Goal: Task Accomplishment & Management: Use online tool/utility

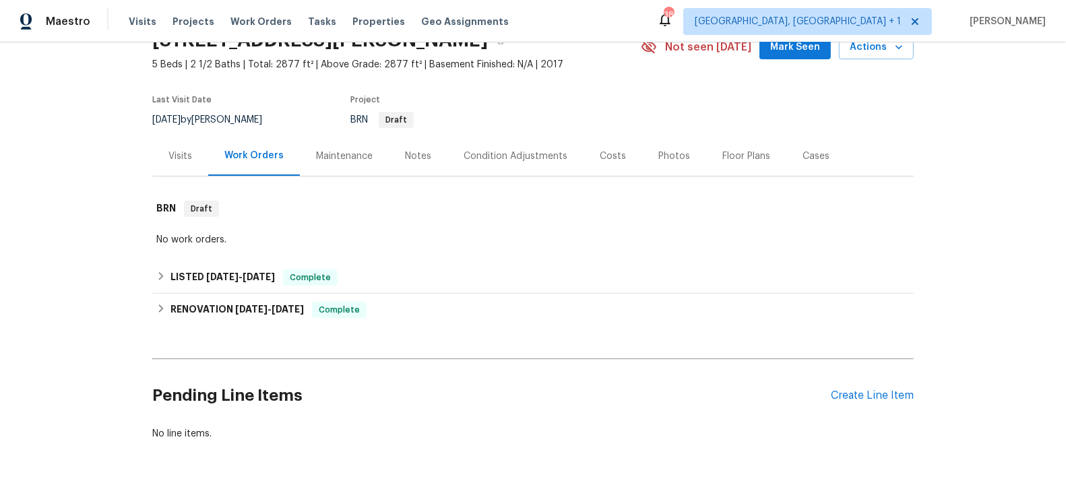
scroll to position [76, 0]
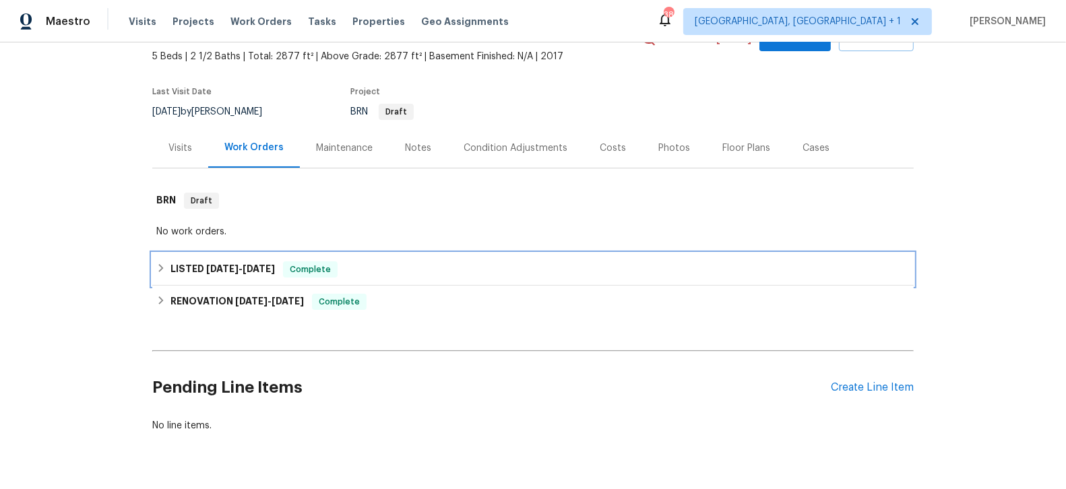
click at [255, 269] on span "4/14/25" at bounding box center [259, 268] width 32 height 9
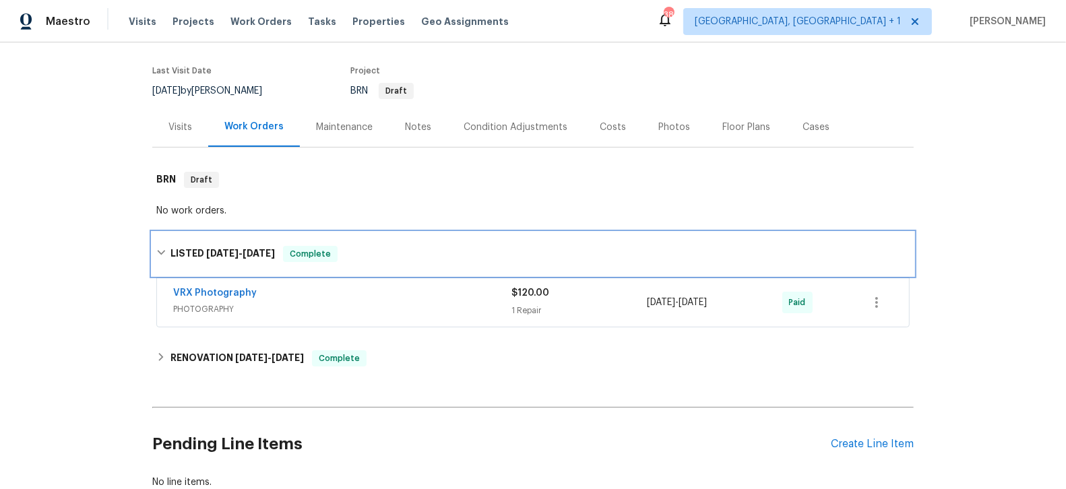
scroll to position [98, 0]
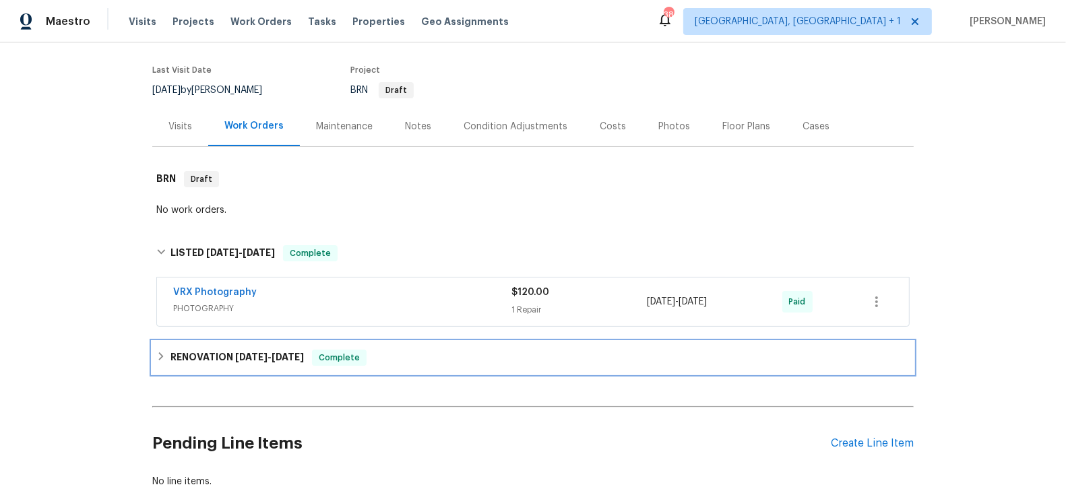
click at [257, 358] on span "4/3/25" at bounding box center [251, 356] width 32 height 9
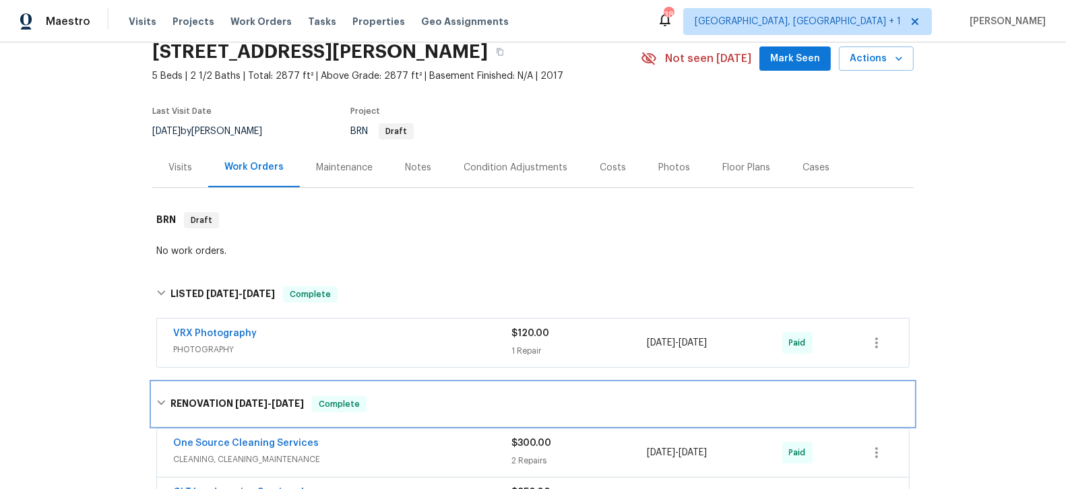
scroll to position [51, 0]
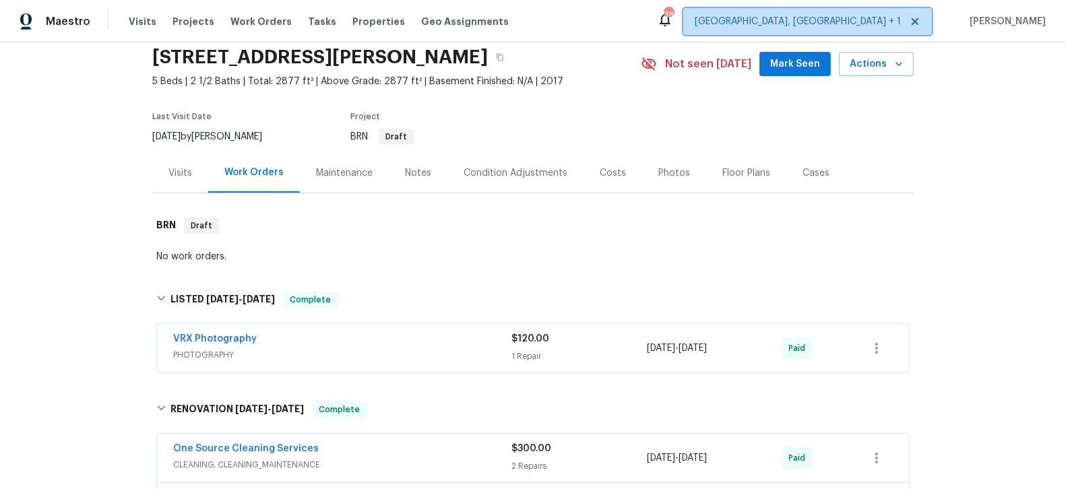
click at [883, 20] on span "Albuquerque, NM + 1" at bounding box center [798, 21] width 206 height 13
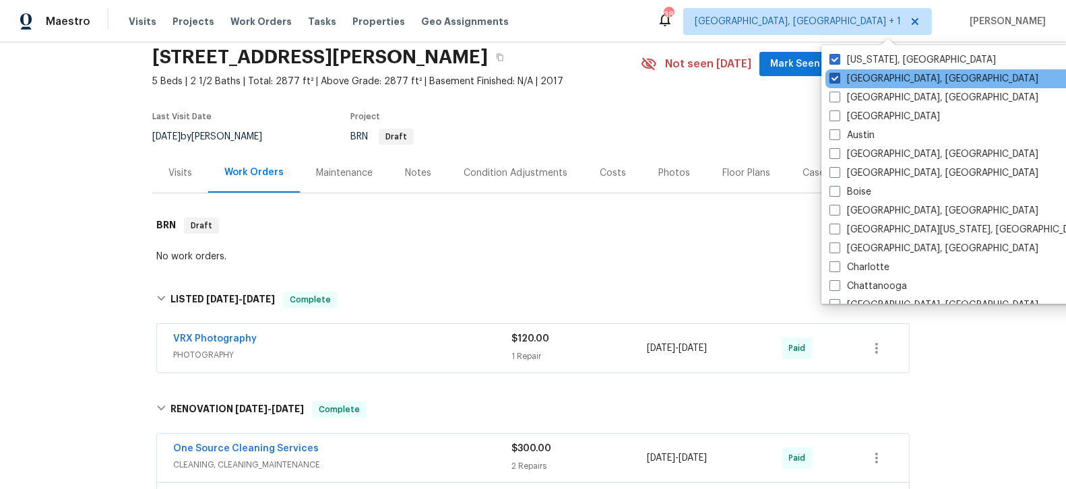
click at [831, 79] on span at bounding box center [834, 78] width 11 height 11
click at [831, 79] on input "Albuquerque, NM" at bounding box center [833, 76] width 9 height 9
checkbox input "false"
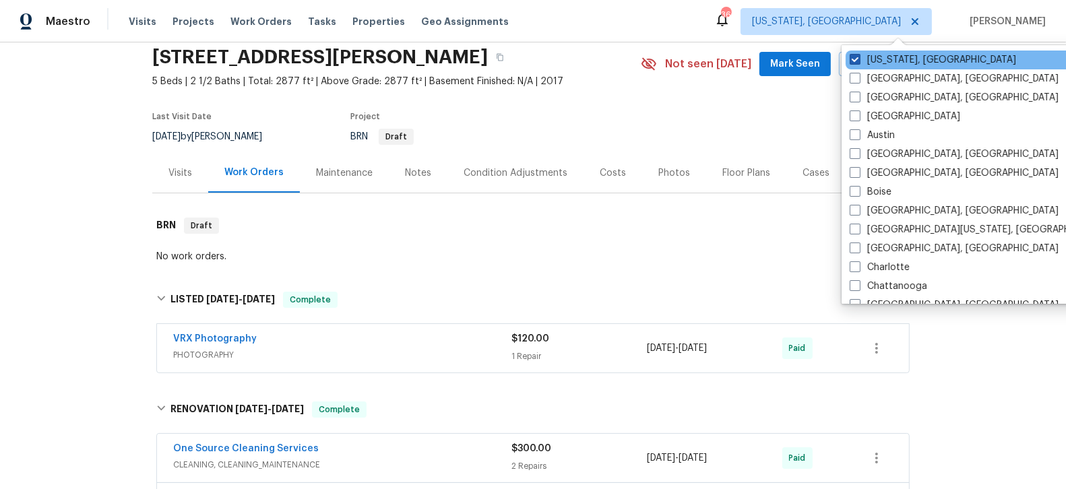
click at [862, 61] on label "Washington, DC" at bounding box center [933, 59] width 166 height 13
click at [858, 61] on input "Washington, DC" at bounding box center [854, 57] width 9 height 9
checkbox input "false"
checkbox input "true"
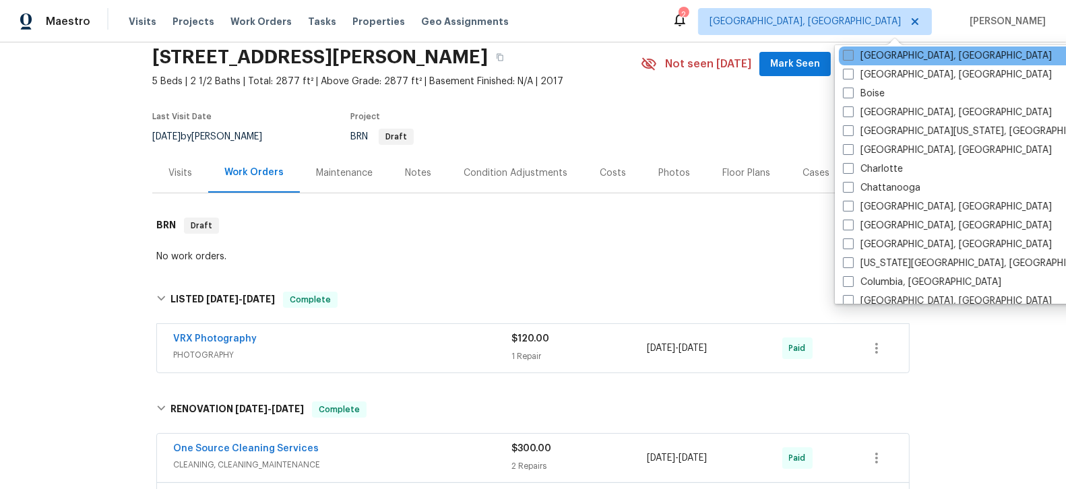
scroll to position [170, 0]
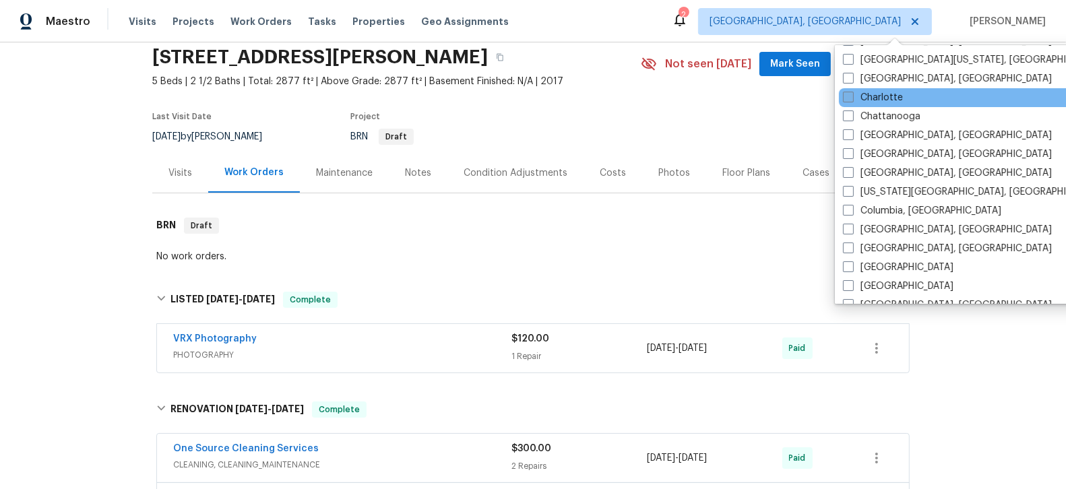
click at [849, 98] on span at bounding box center [848, 97] width 11 height 11
click at [849, 98] on input "Charlotte" at bounding box center [847, 95] width 9 height 9
checkbox input "true"
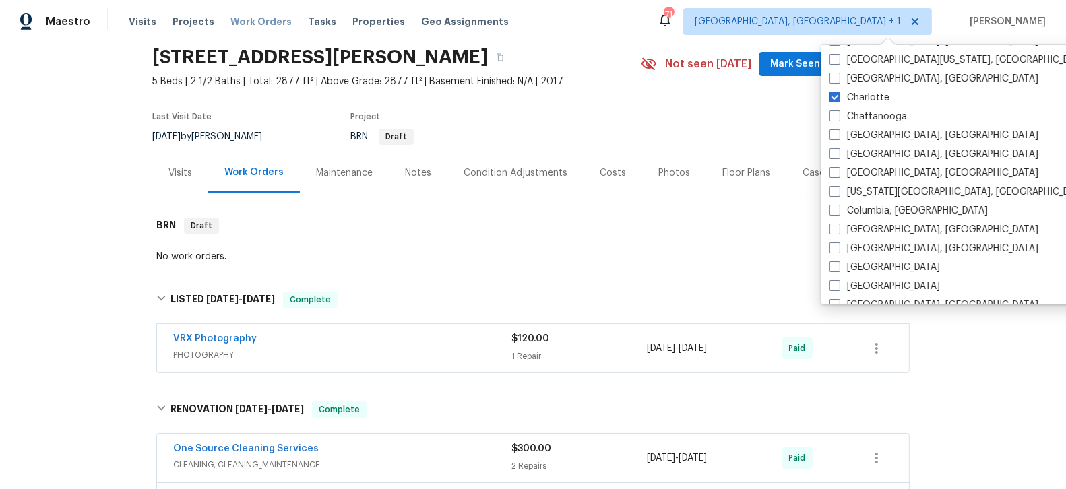
click at [243, 20] on span "Work Orders" at bounding box center [260, 21] width 61 height 13
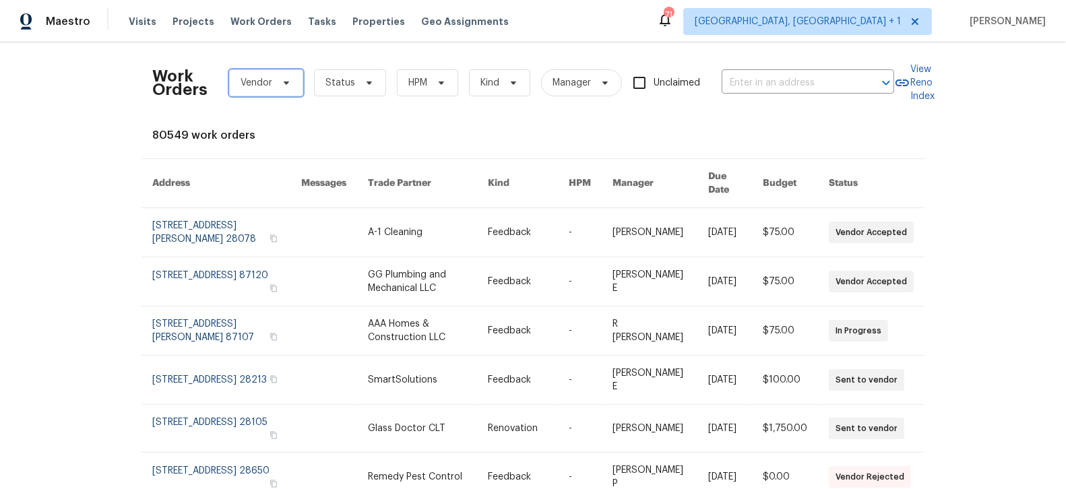
click at [258, 88] on span "Vendor" at bounding box center [257, 82] width 32 height 13
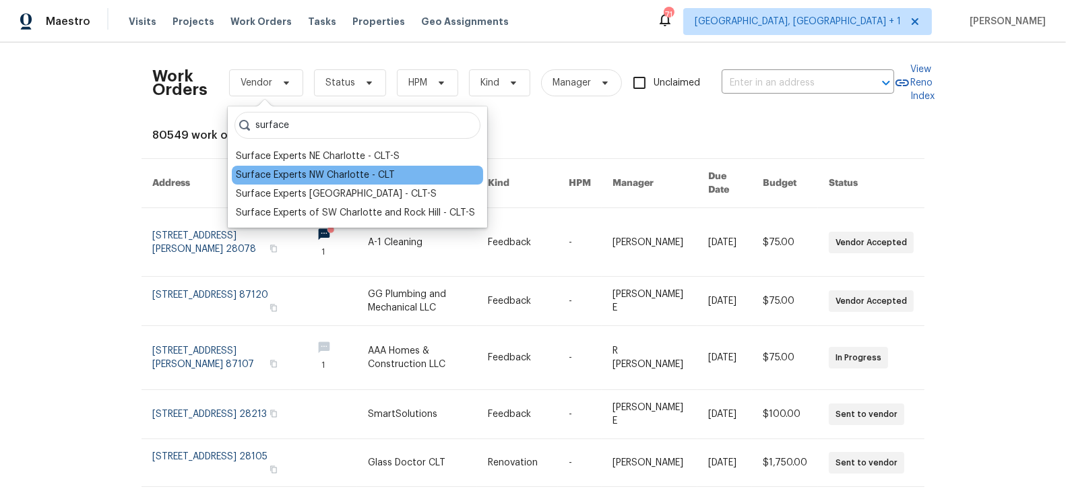
type input "surface"
click at [253, 175] on div "Surface Experts NW Charlotte - CLT" at bounding box center [315, 174] width 159 height 13
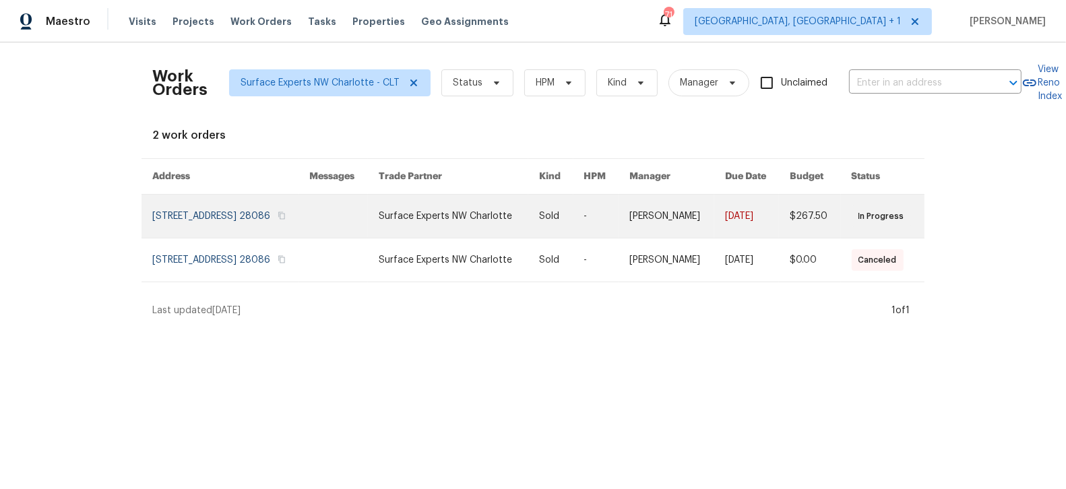
click at [245, 230] on link at bounding box center [230, 216] width 157 height 43
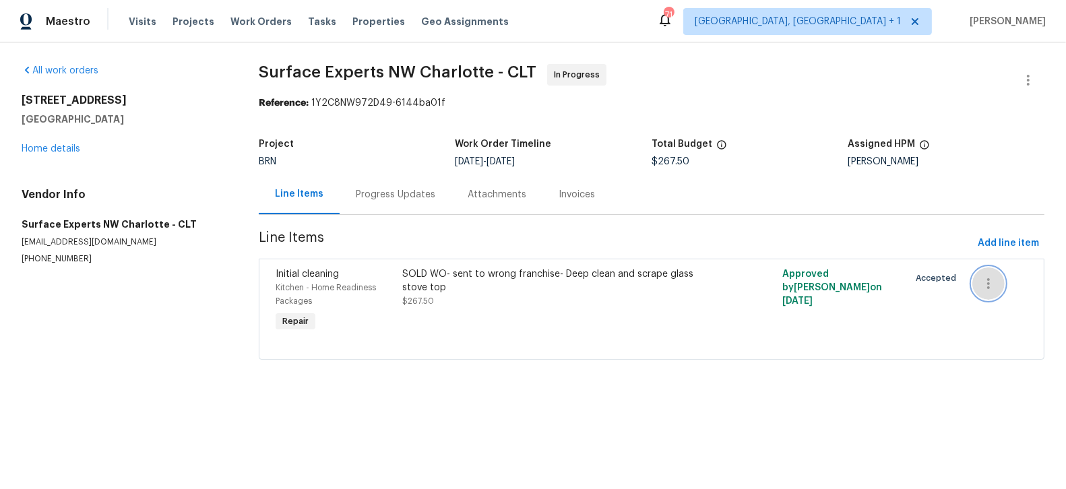
click at [992, 279] on icon "button" at bounding box center [988, 284] width 16 height 16
click at [953, 311] on div at bounding box center [533, 244] width 1066 height 489
click at [1026, 86] on icon "button" at bounding box center [1028, 80] width 16 height 16
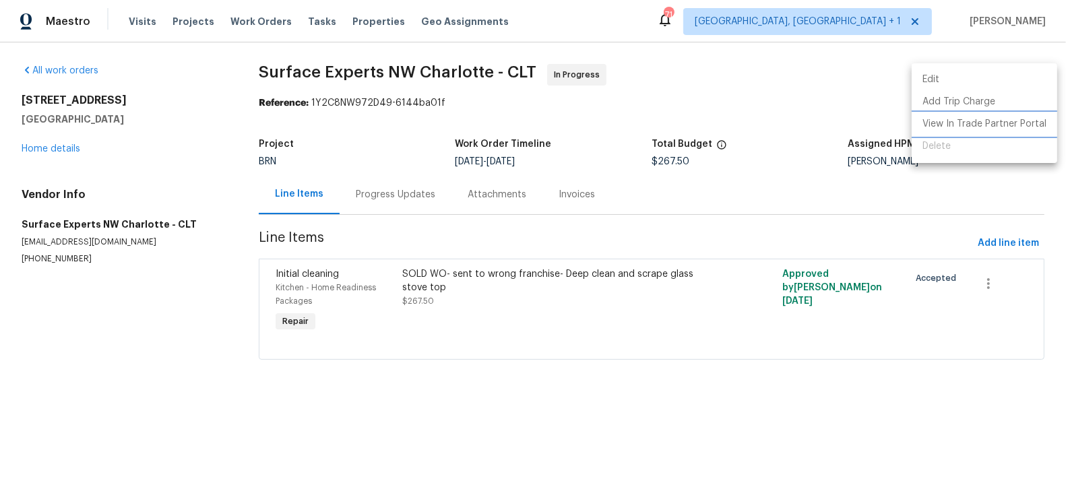
click at [998, 124] on li "View In Trade Partner Portal" at bounding box center [985, 124] width 146 height 22
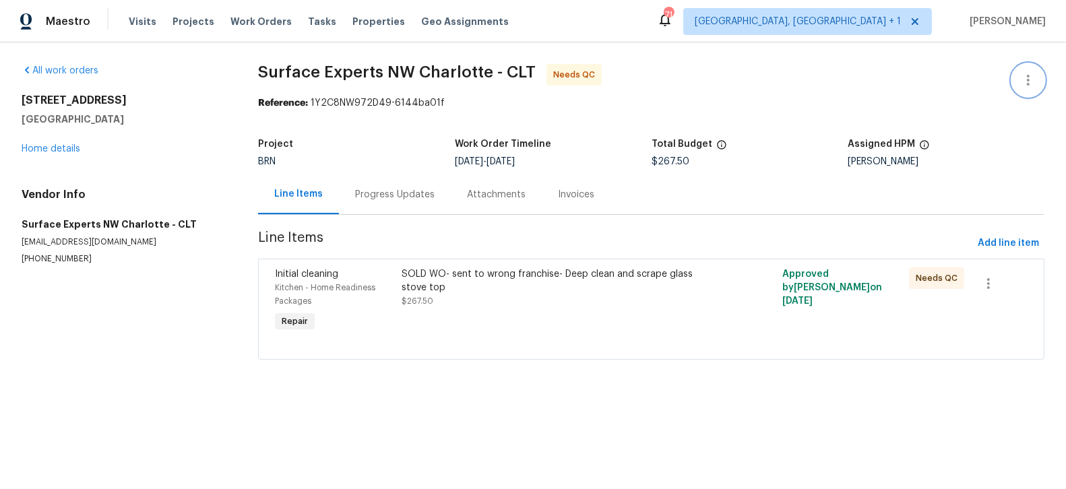
click at [1031, 79] on icon "button" at bounding box center [1028, 80] width 16 height 16
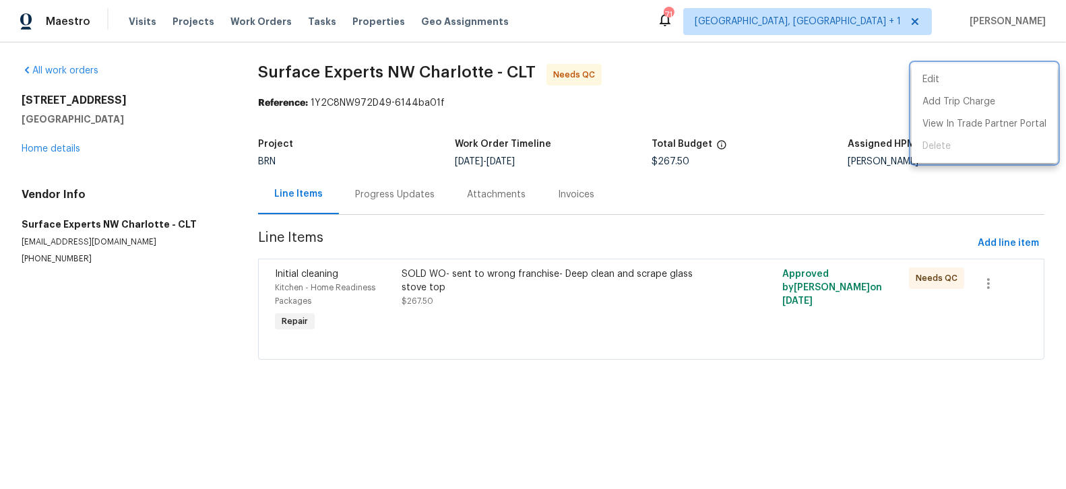
click at [932, 194] on div at bounding box center [533, 244] width 1066 height 489
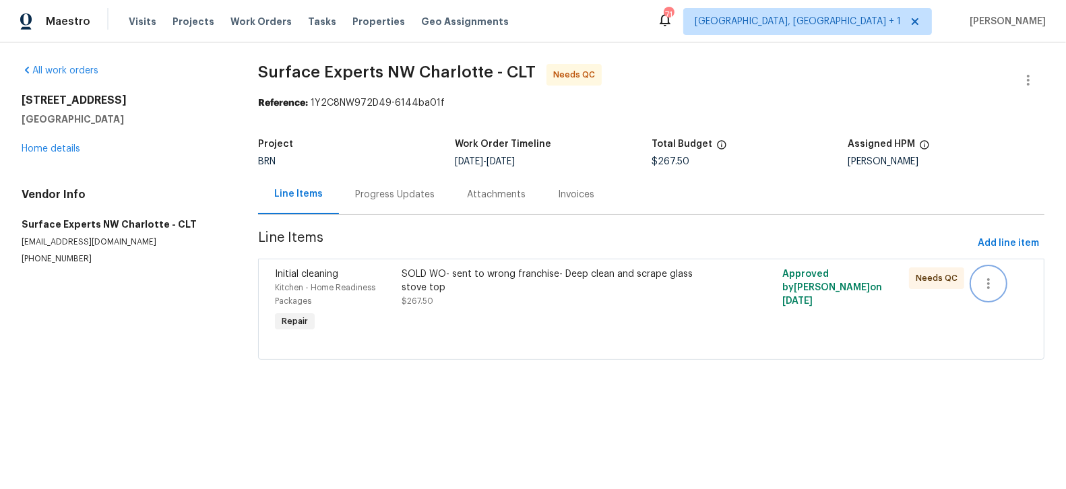
click at [989, 286] on icon "button" at bounding box center [988, 283] width 3 height 11
click at [897, 328] on div at bounding box center [533, 244] width 1066 height 489
click at [984, 282] on icon "button" at bounding box center [988, 284] width 16 height 16
click at [822, 311] on div at bounding box center [533, 244] width 1066 height 489
click at [435, 277] on div "SOLD WO- sent to wrong franchise- Deep clean and scrape glass stove top" at bounding box center [556, 280] width 309 height 27
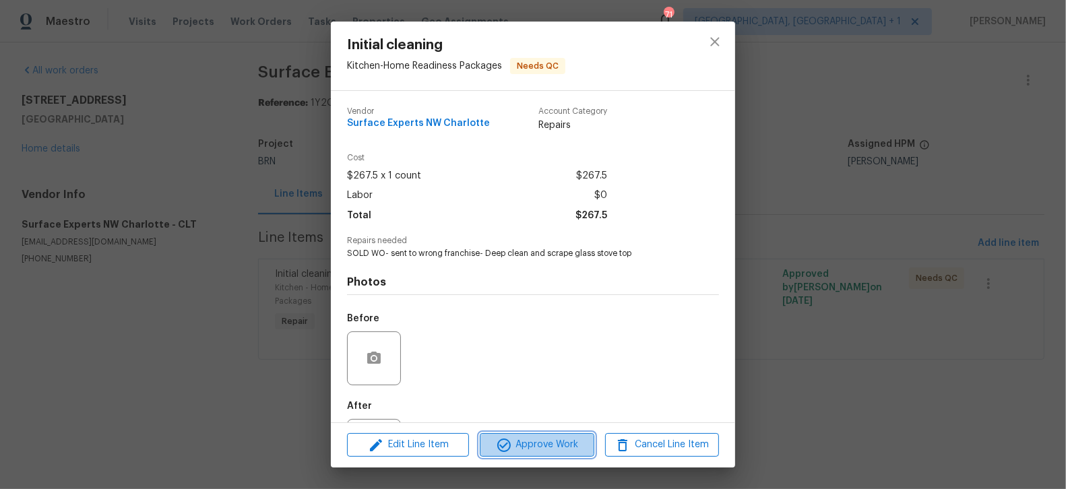
click at [545, 447] on span "Approve Work" at bounding box center [537, 445] width 106 height 17
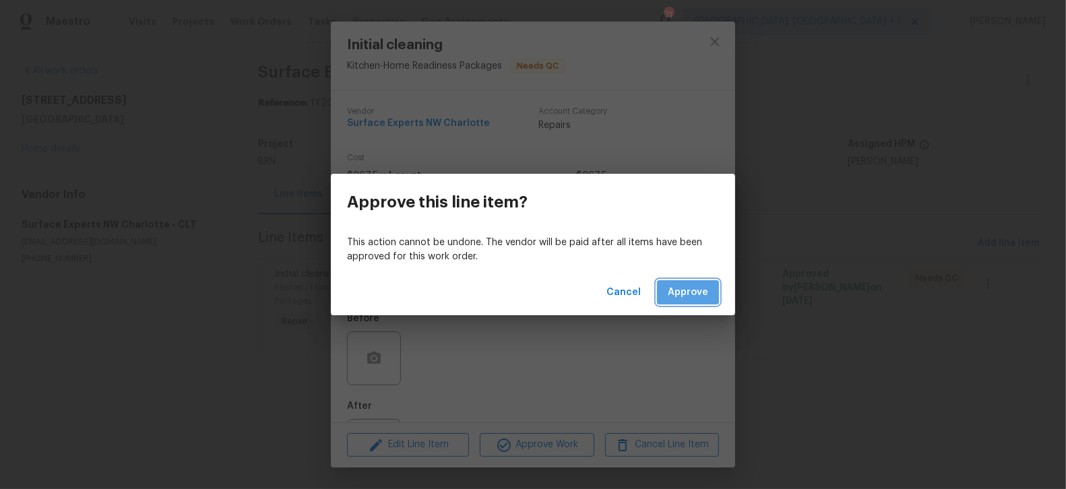
click at [684, 291] on span "Approve" at bounding box center [688, 292] width 40 height 17
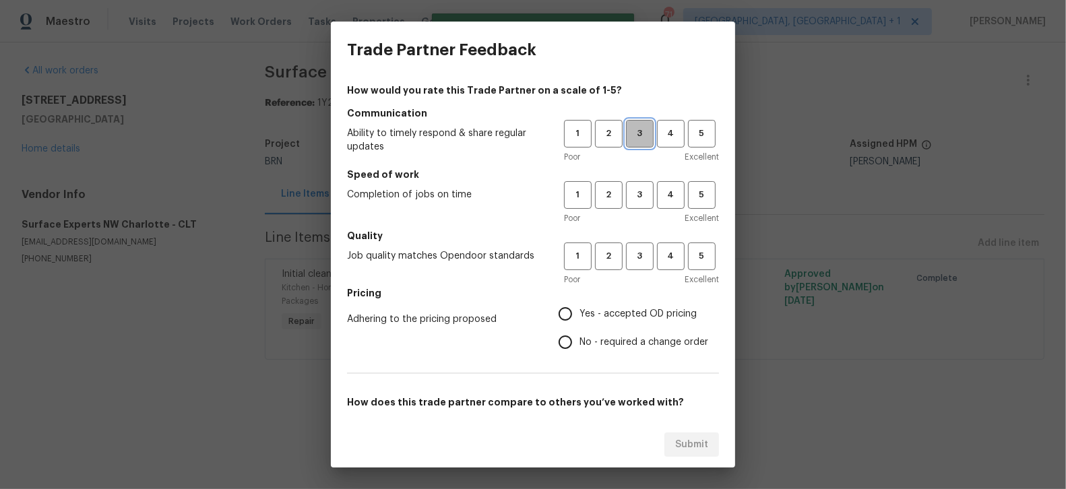
click at [633, 137] on span "3" at bounding box center [639, 133] width 25 height 15
click at [635, 194] on span "3" at bounding box center [639, 194] width 25 height 15
click at [639, 256] on span "3" at bounding box center [639, 256] width 25 height 15
click at [567, 319] on input "Yes - accepted OD pricing" at bounding box center [565, 314] width 28 height 28
radio input "true"
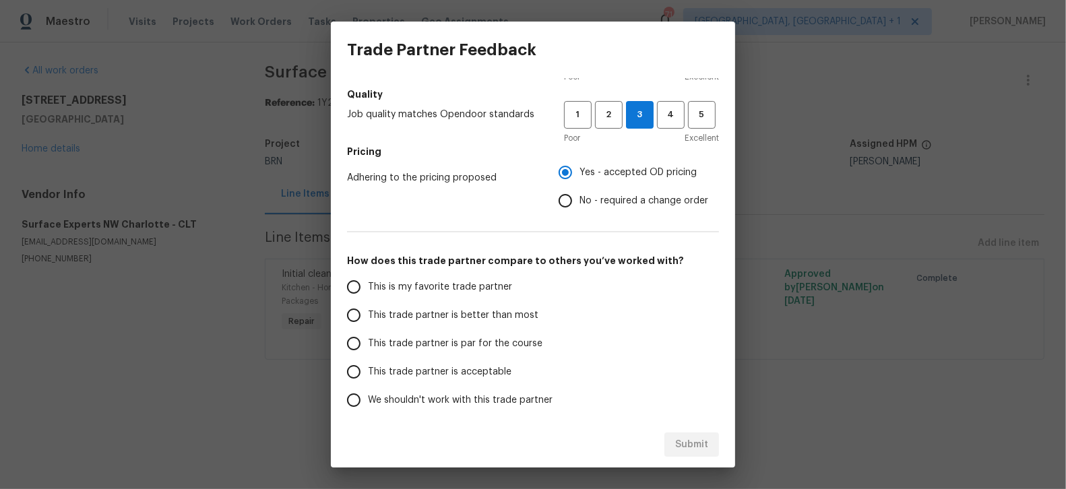
scroll to position [194, 0]
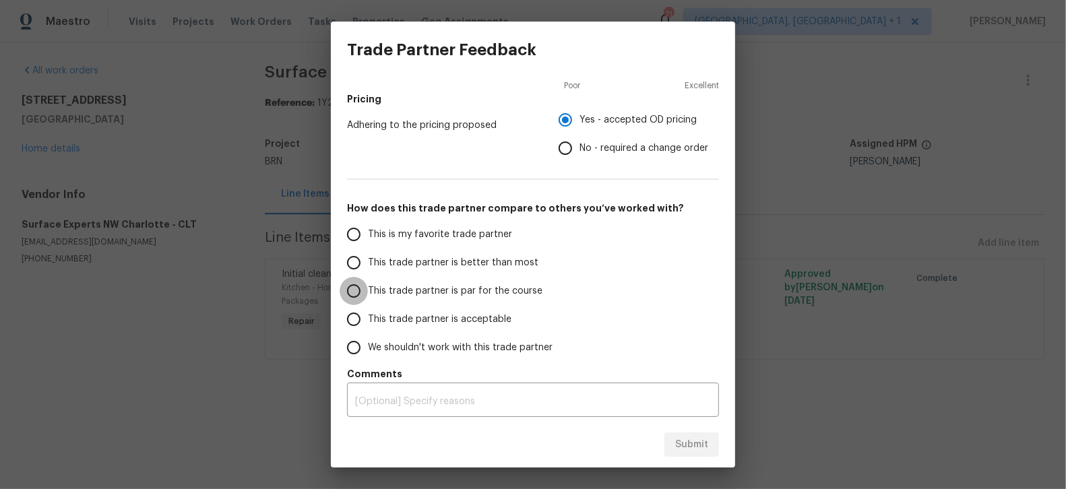
click at [356, 290] on input "This trade partner is par for the course" at bounding box center [354, 291] width 28 height 28
click at [697, 450] on span "Submit" at bounding box center [691, 445] width 33 height 17
radio input "true"
